Goal: Find contact information: Find contact information

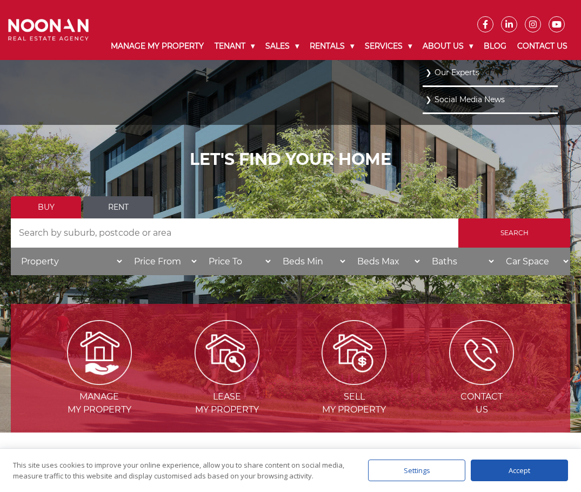
click at [451, 79] on link "Our Experts" at bounding box center [490, 72] width 130 height 15
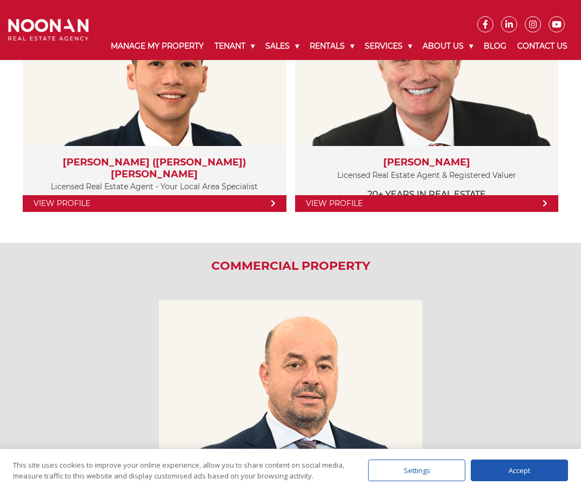
scroll to position [1729, 0]
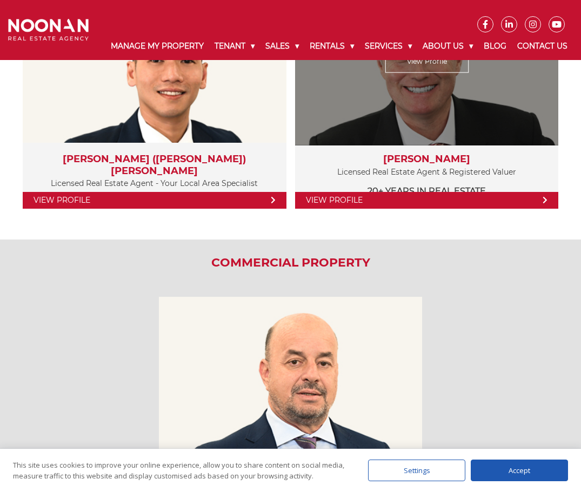
click at [493, 199] on link "View Profile" at bounding box center [427, 200] width 264 height 17
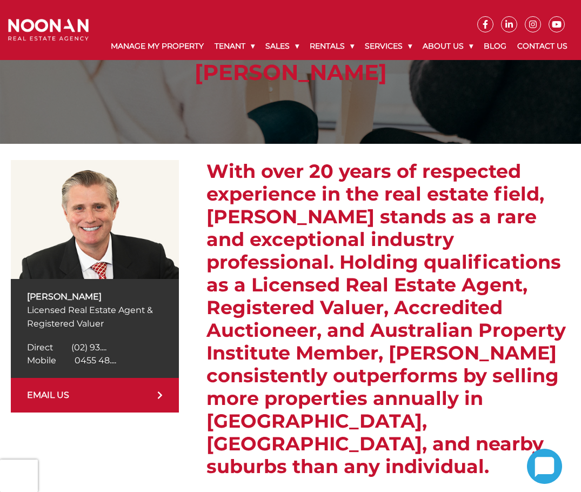
scroll to position [108, 0]
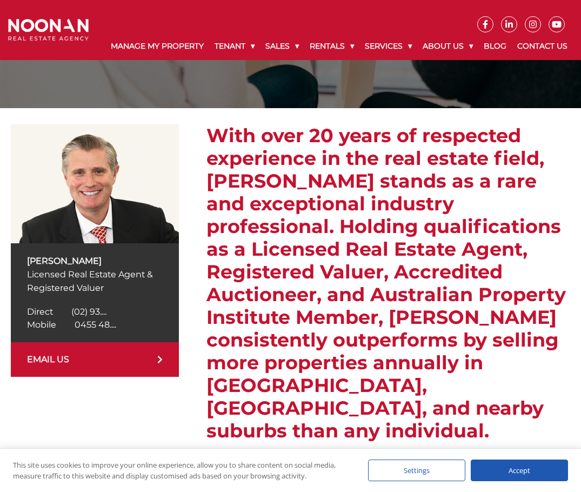
click at [135, 323] on div "Mobile [PHONE_NUMBER] Mobile 0455 48...." at bounding box center [95, 324] width 136 height 13
click at [104, 310] on span "(02) 93...." at bounding box center [88, 311] width 35 height 10
click at [104, 310] on span "[PHONE_NUMBER]" at bounding box center [113, 311] width 84 height 10
click at [162, 359] on icon at bounding box center [159, 359] width 5 height 9
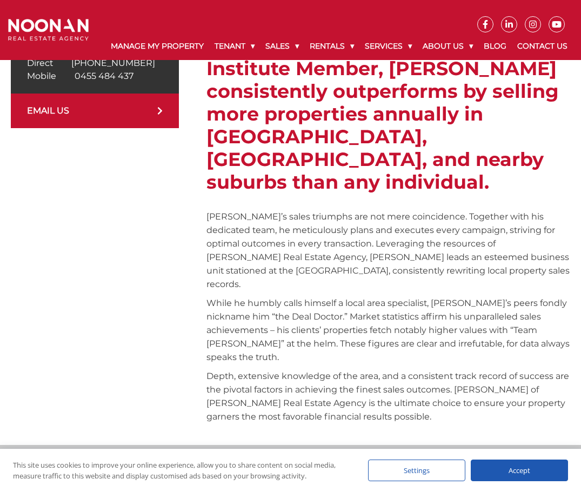
scroll to position [540, 0]
